Goal: Find specific page/section: Find specific page/section

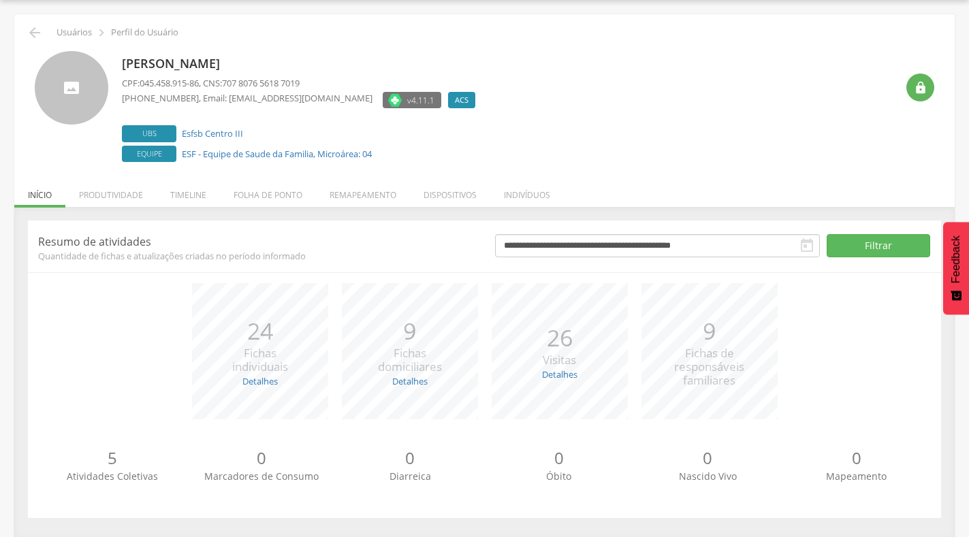
scroll to position [43, 0]
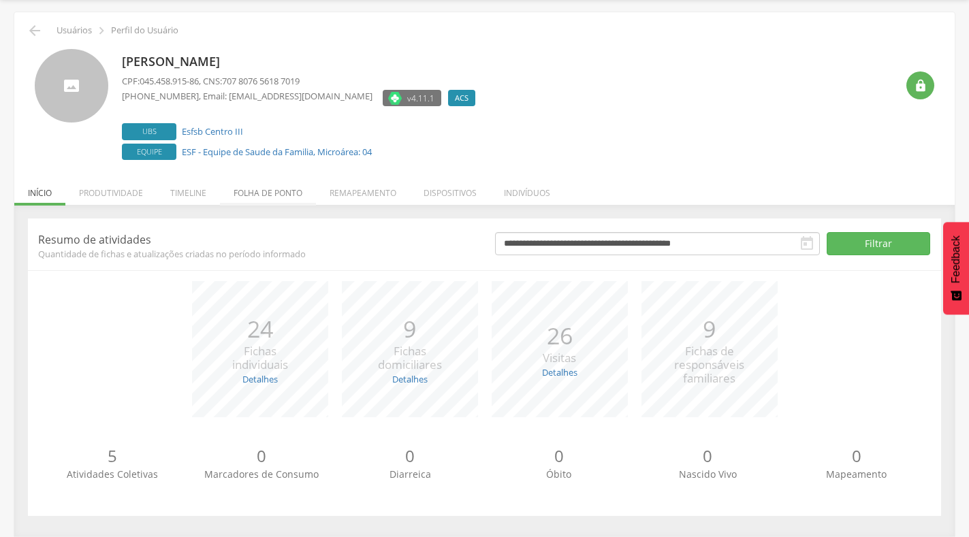
click at [282, 194] on li "Folha de ponto" at bounding box center [268, 190] width 96 height 32
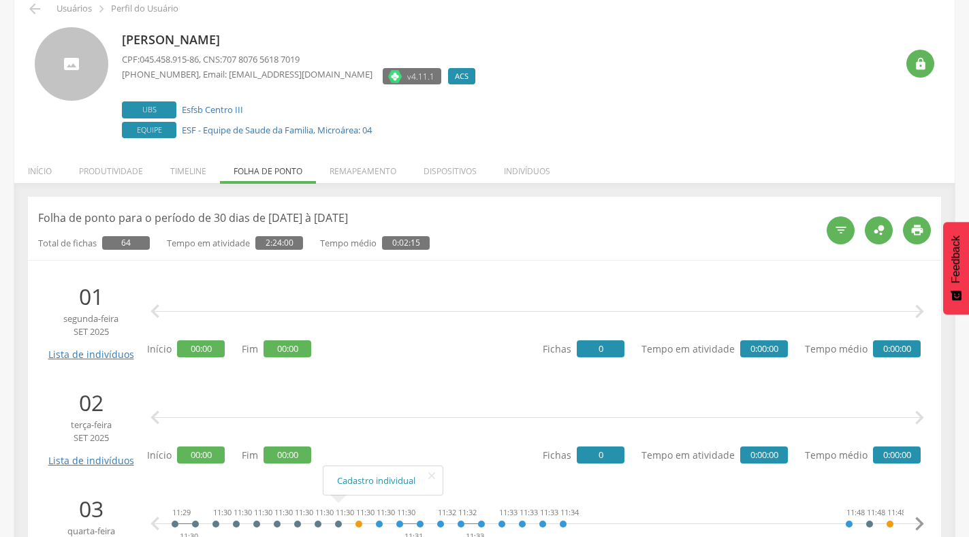
scroll to position [0, 0]
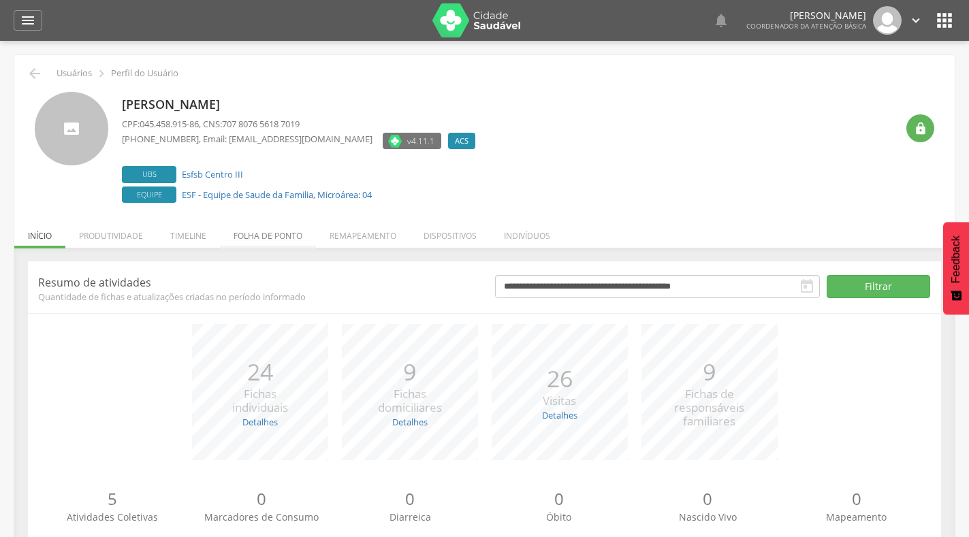
click at [286, 237] on li "Folha de ponto" at bounding box center [268, 232] width 96 height 32
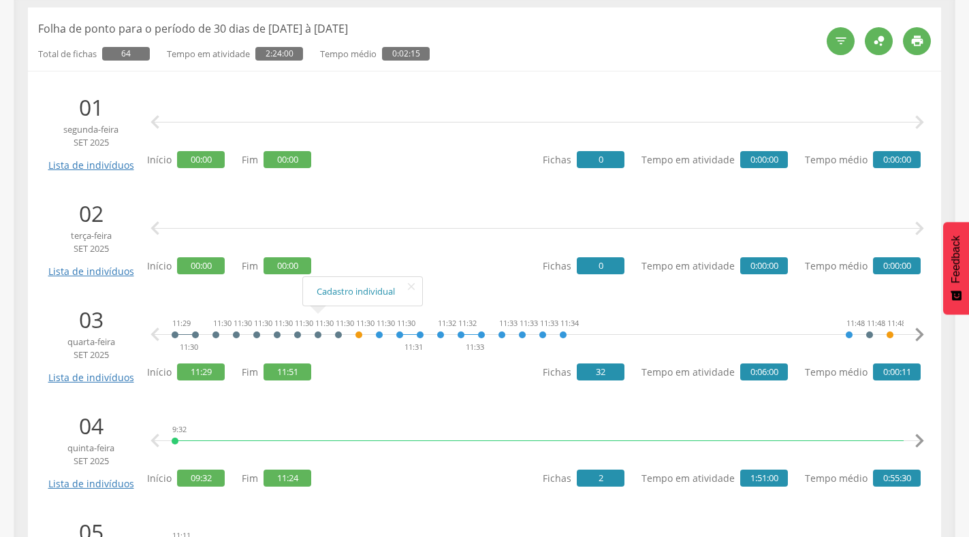
scroll to position [408, 0]
